Goal: Information Seeking & Learning: Check status

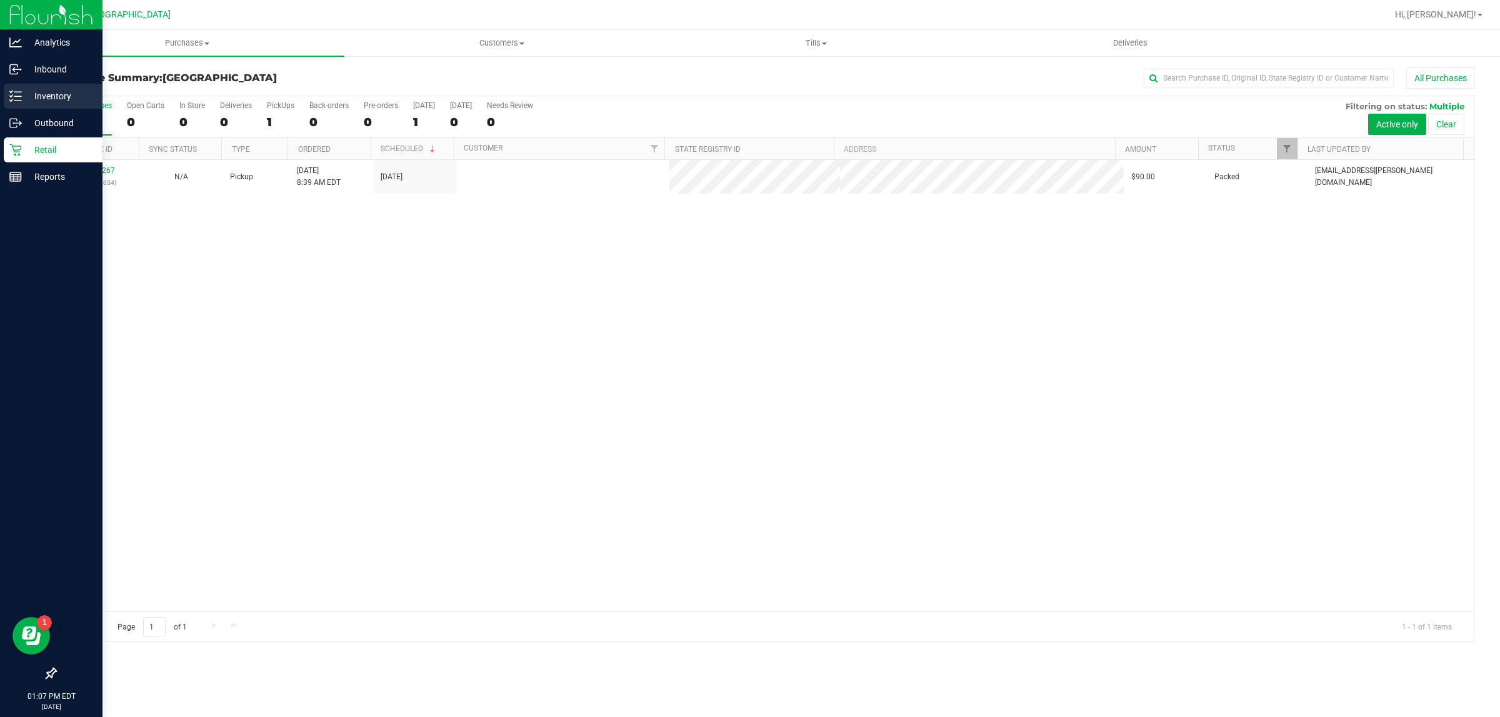
click at [52, 91] on p "Inventory" at bounding box center [59, 96] width 75 height 15
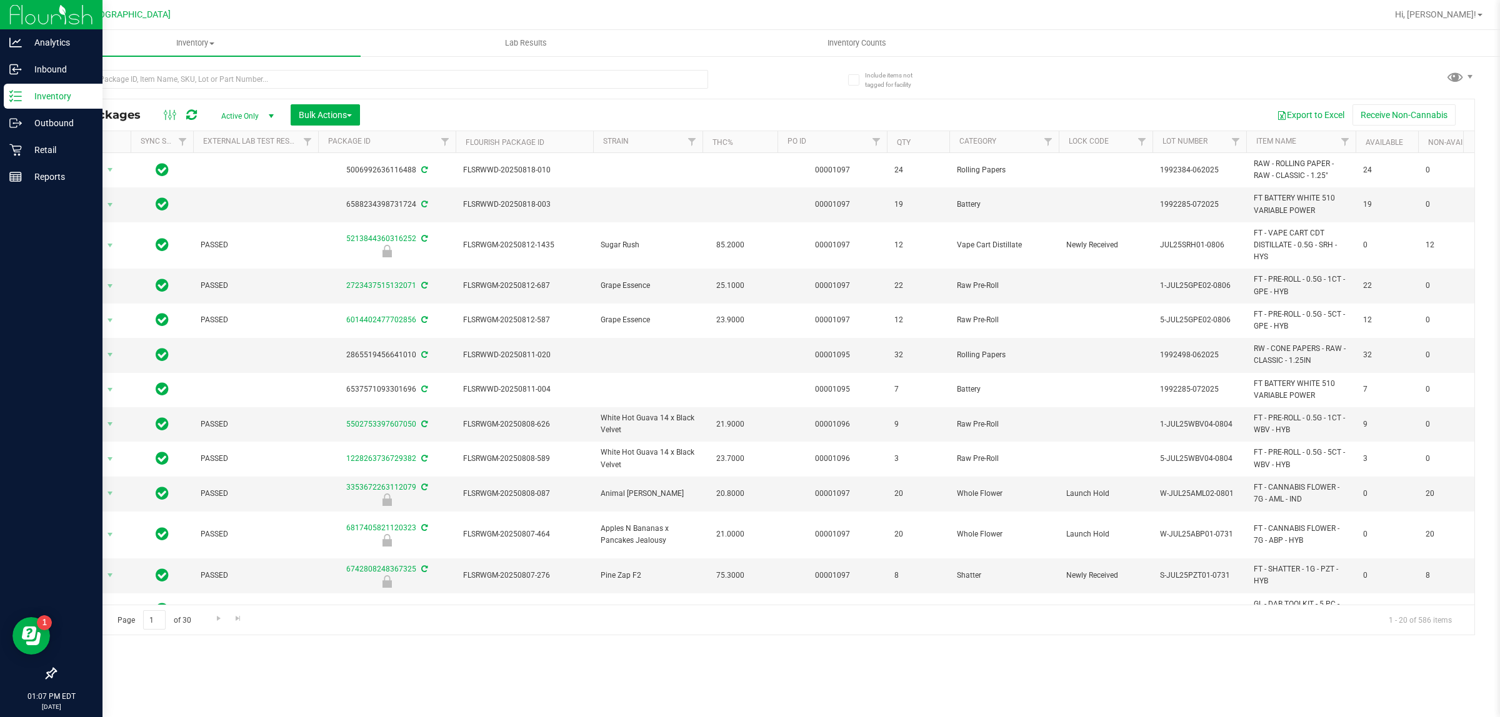
click at [244, 119] on span "Active Only" at bounding box center [245, 115] width 69 height 17
click at [245, 186] on li "All" at bounding box center [244, 193] width 67 height 19
click at [217, 82] on input "text" at bounding box center [381, 79] width 653 height 19
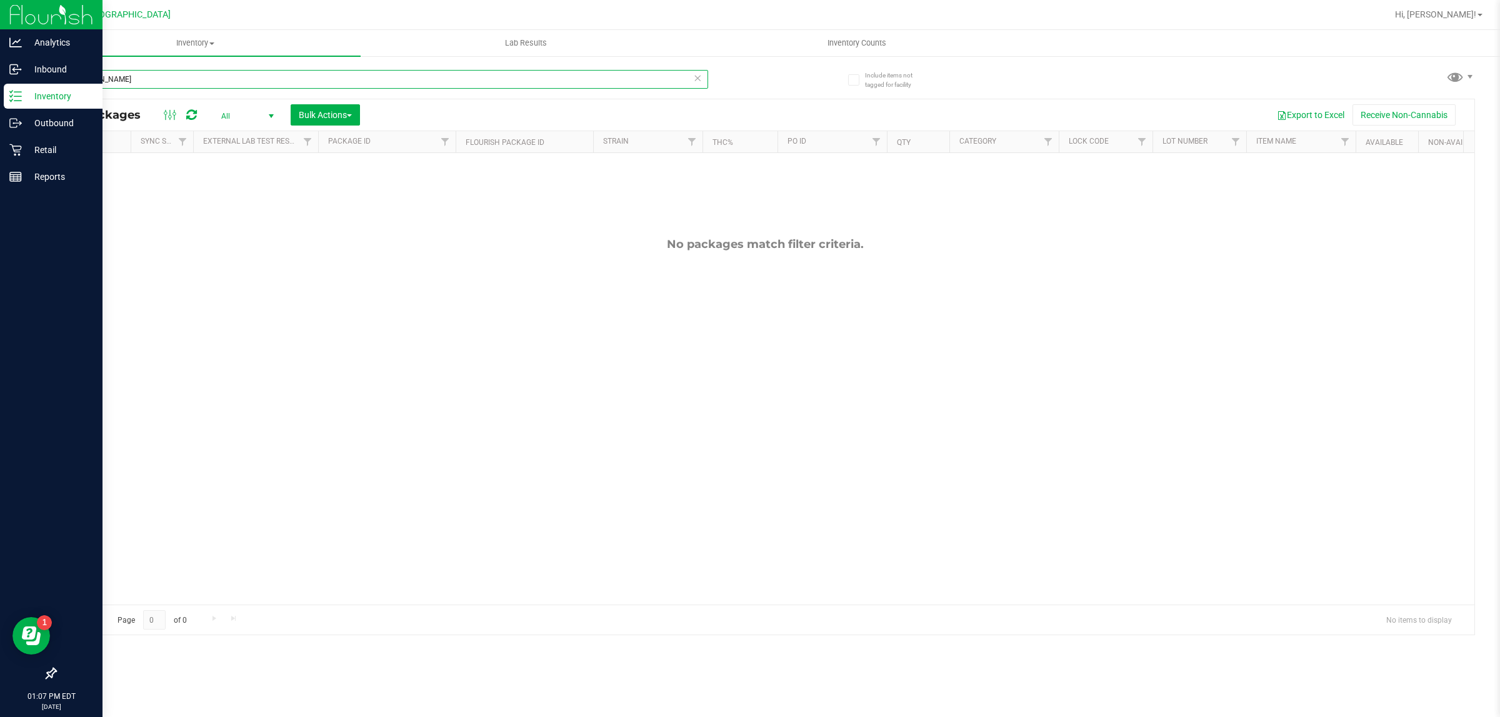
type input "[PERSON_NAME]"
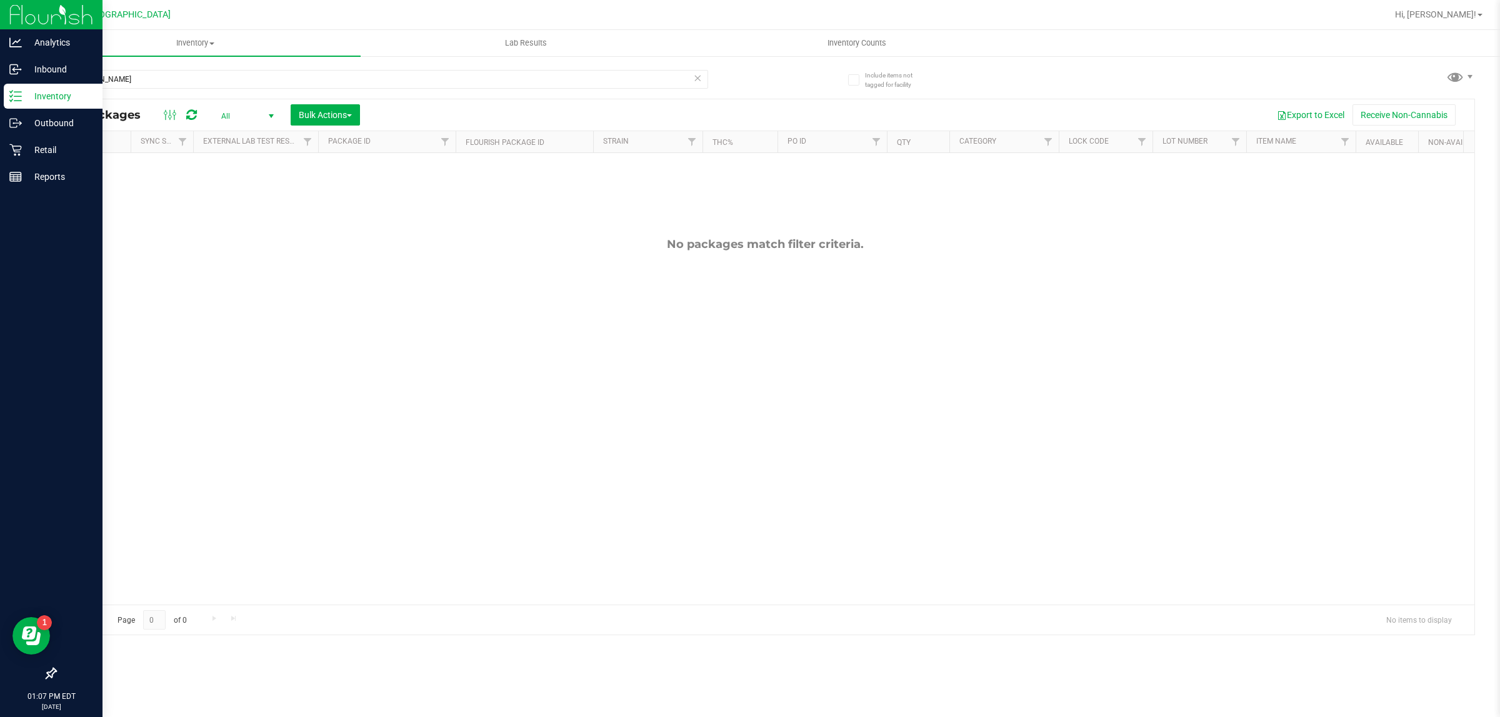
click at [226, 114] on span "All" at bounding box center [245, 115] width 69 height 17
click at [238, 214] on li "External" at bounding box center [244, 211] width 67 height 19
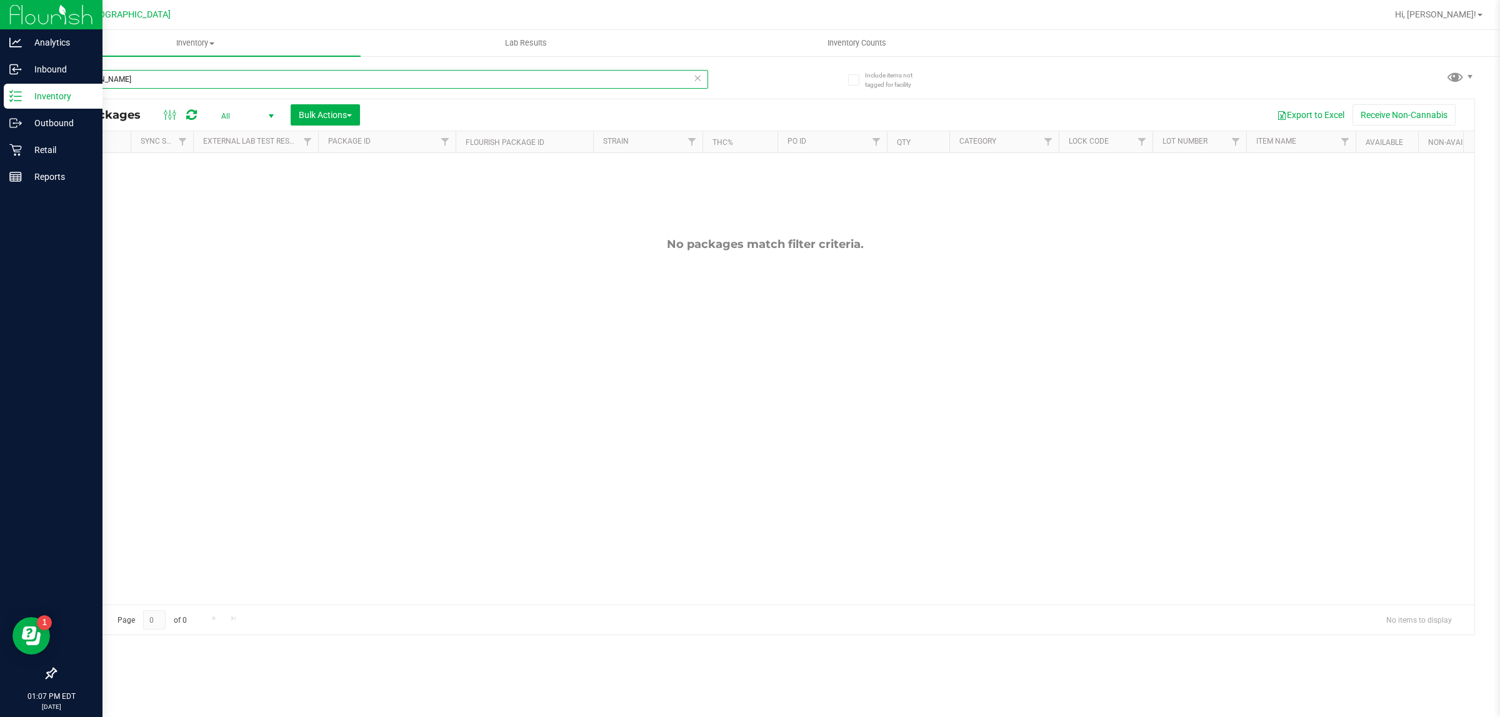
click at [159, 76] on input "[PERSON_NAME]" at bounding box center [381, 79] width 653 height 19
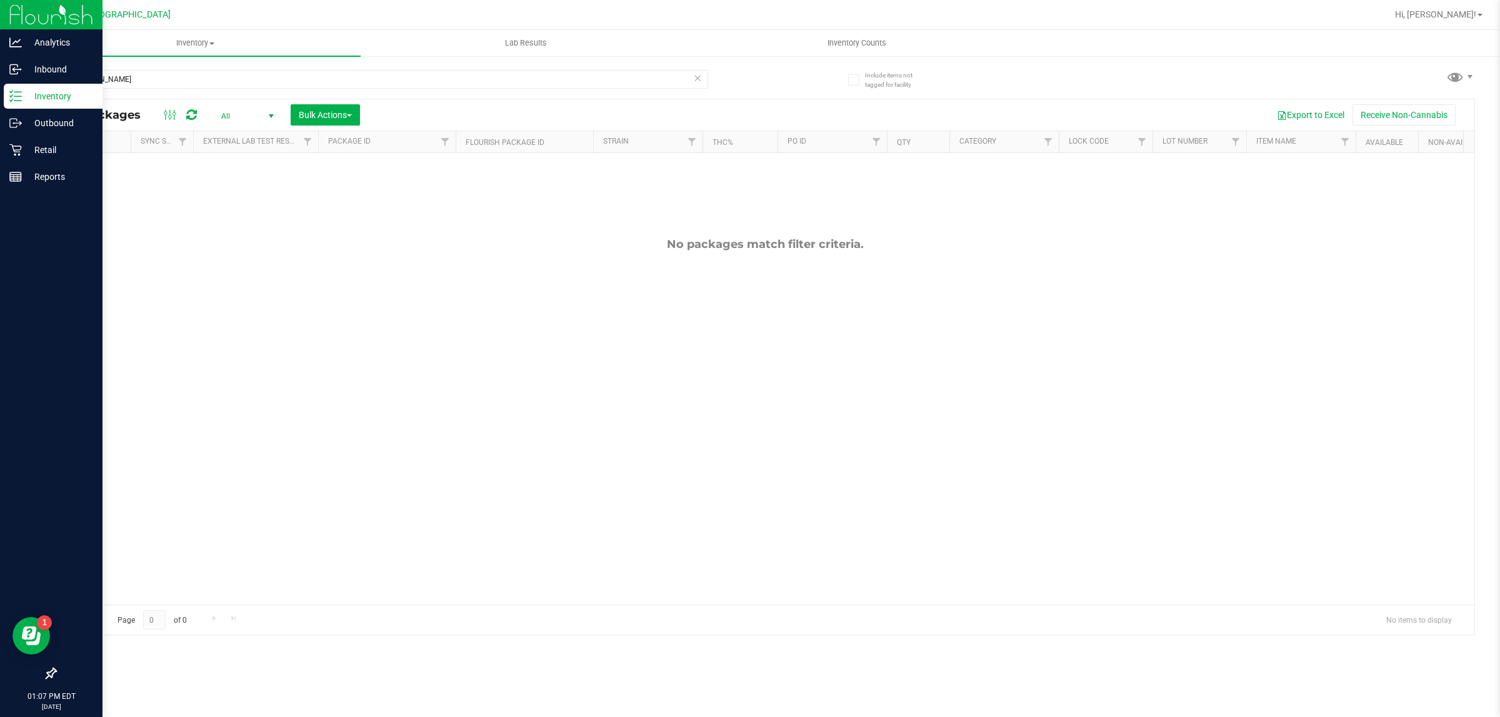
click at [232, 122] on span "All" at bounding box center [245, 115] width 69 height 17
click at [232, 214] on li "External" at bounding box center [244, 211] width 67 height 19
click at [261, 109] on div at bounding box center [765, 367] width 1419 height 536
click at [273, 114] on span "select" at bounding box center [271, 116] width 10 height 10
click at [245, 226] on li "Internal" at bounding box center [244, 230] width 67 height 19
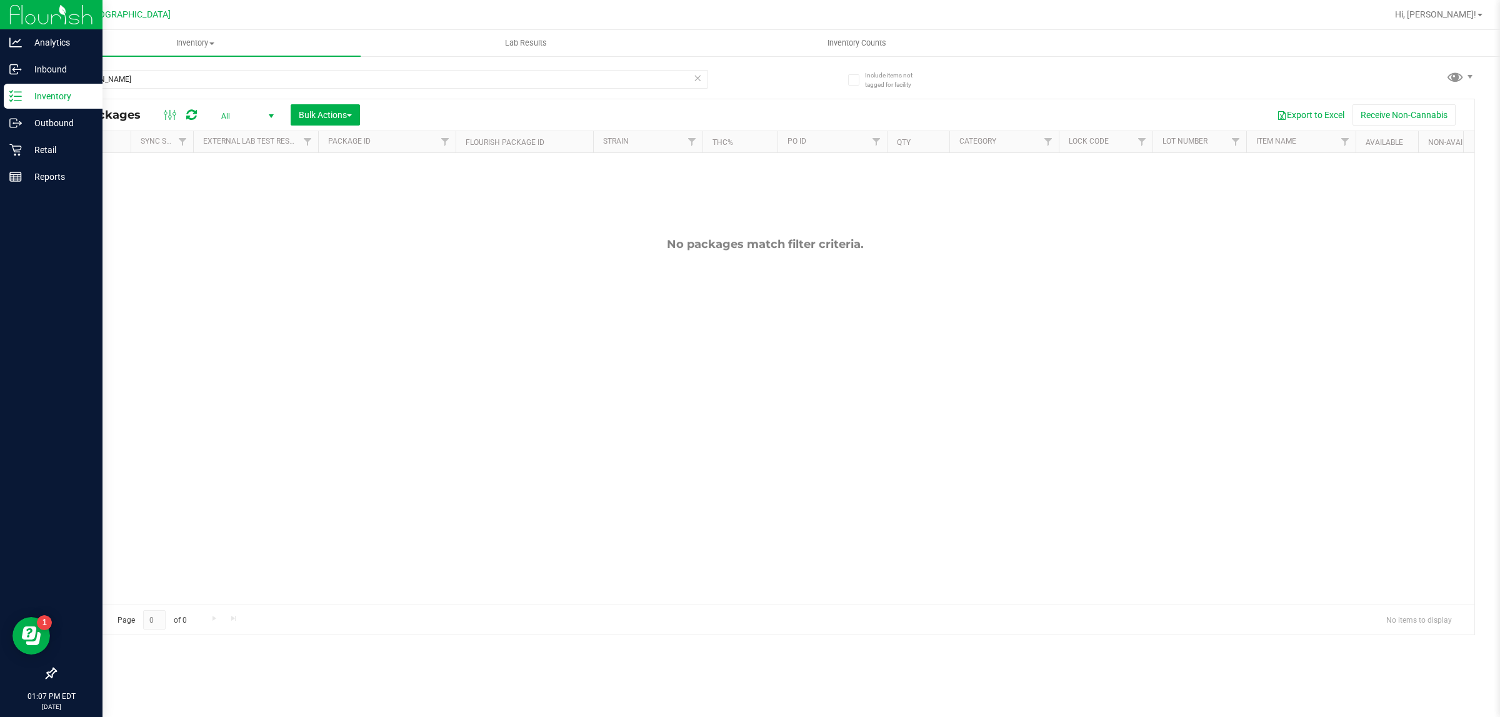
click at [236, 122] on span "All" at bounding box center [245, 115] width 69 height 17
click at [245, 144] on li "Active Only" at bounding box center [244, 136] width 67 height 19
click at [60, 151] on p "Retail" at bounding box center [59, 149] width 75 height 15
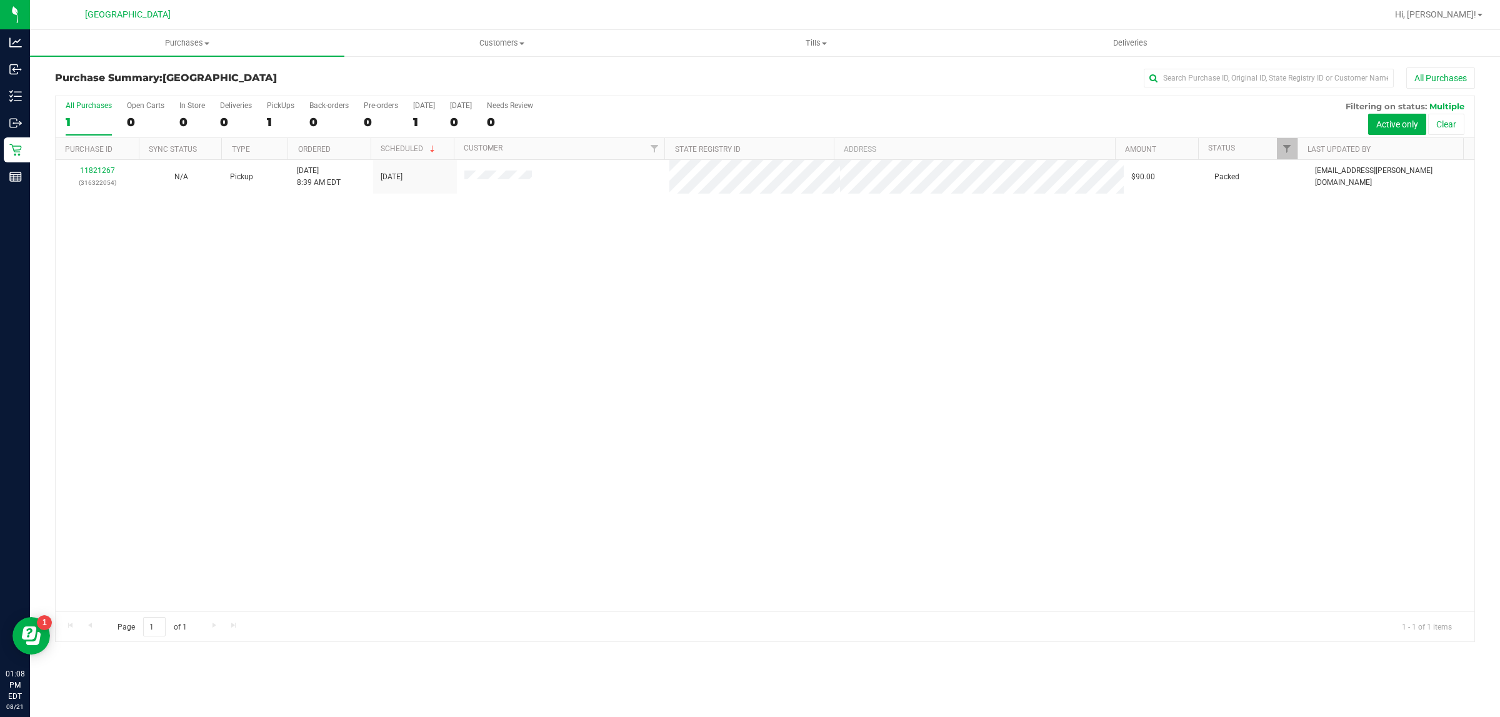
click at [89, 119] on div "1" at bounding box center [89, 122] width 46 height 14
click at [0, 0] on input "All Purchases 1" at bounding box center [0, 0] width 0 height 0
